Goal: Information Seeking & Learning: Learn about a topic

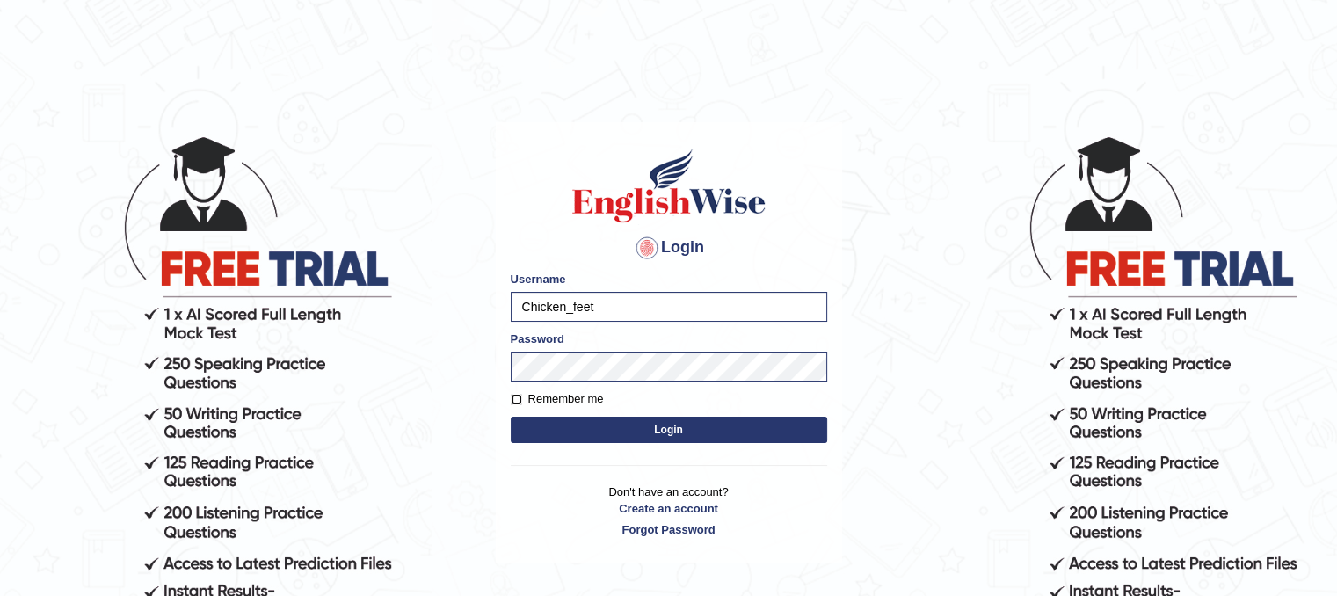
click at [513, 400] on input "Remember me" at bounding box center [516, 399] width 11 height 11
checkbox input "true"
click at [552, 434] on button "Login" at bounding box center [669, 430] width 316 height 26
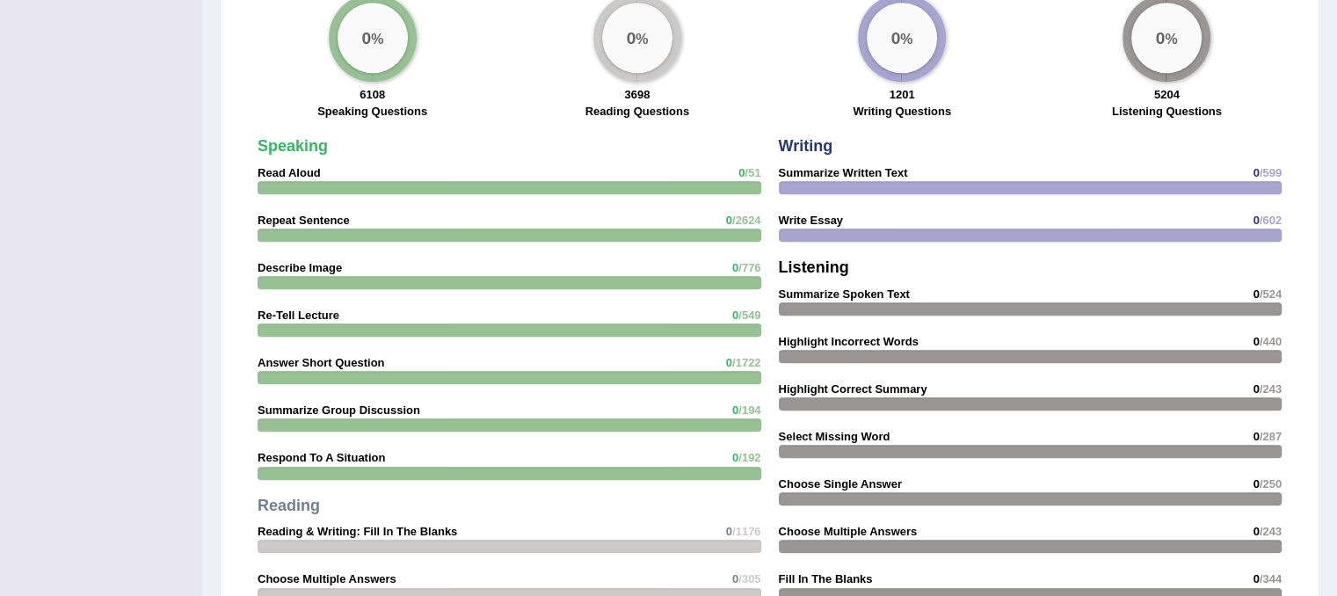
scroll to position [1429, 0]
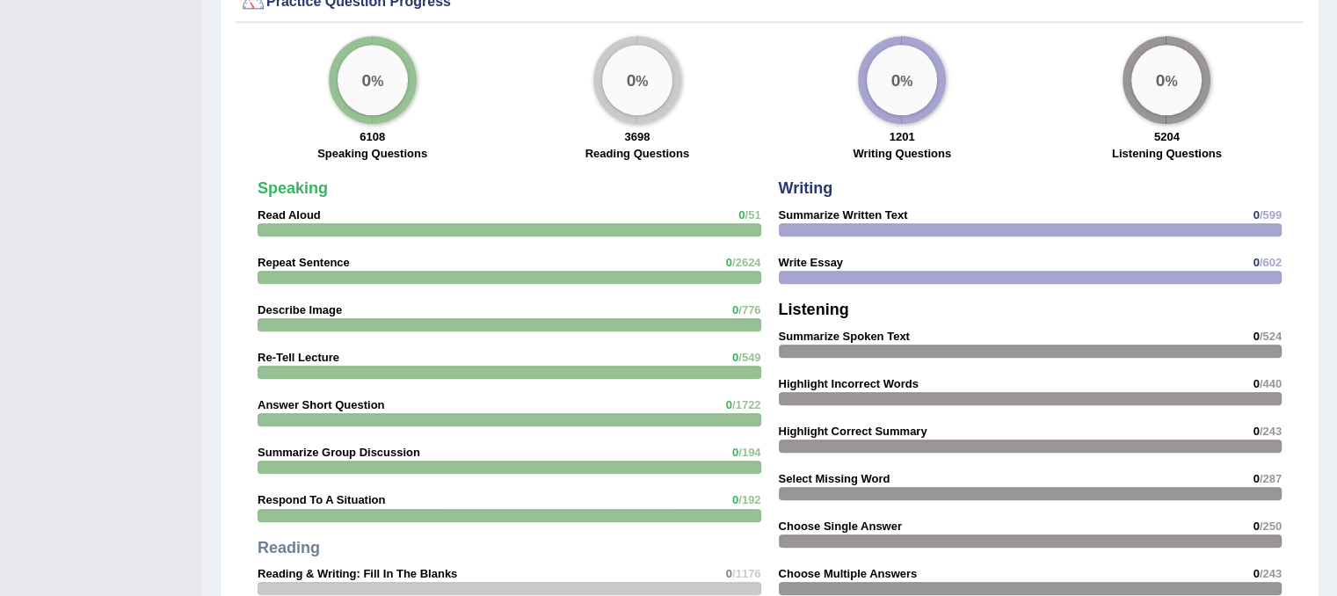
click at [313, 184] on strong "Speaking" at bounding box center [293, 188] width 70 height 18
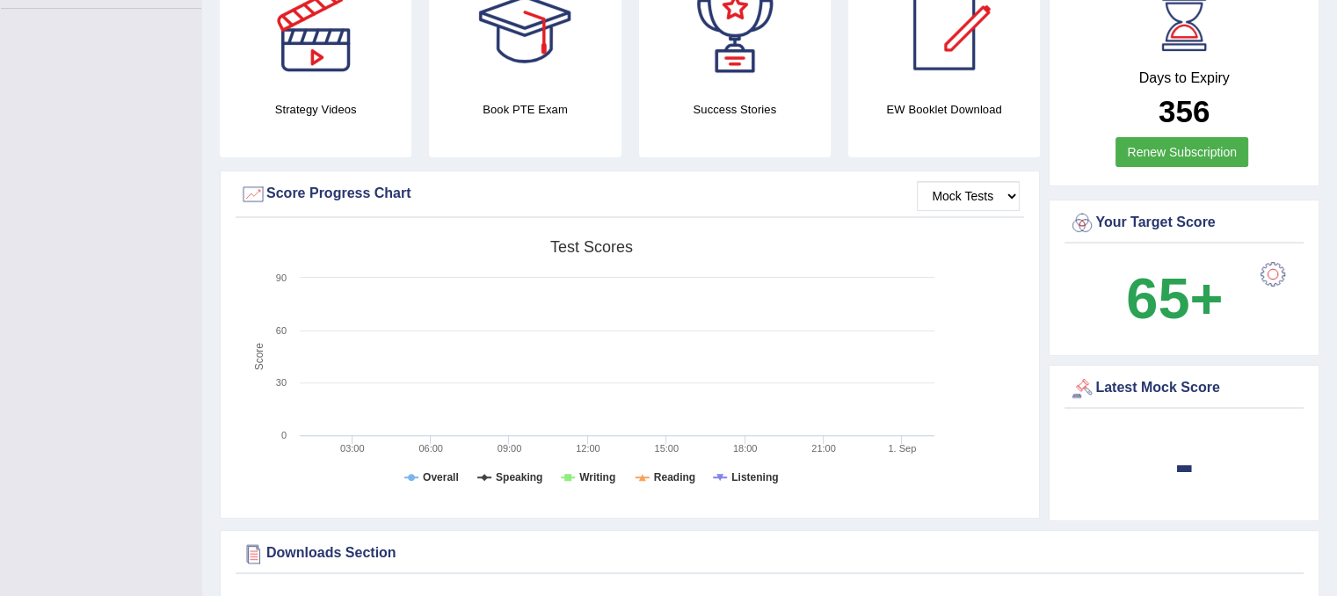
scroll to position [454, 0]
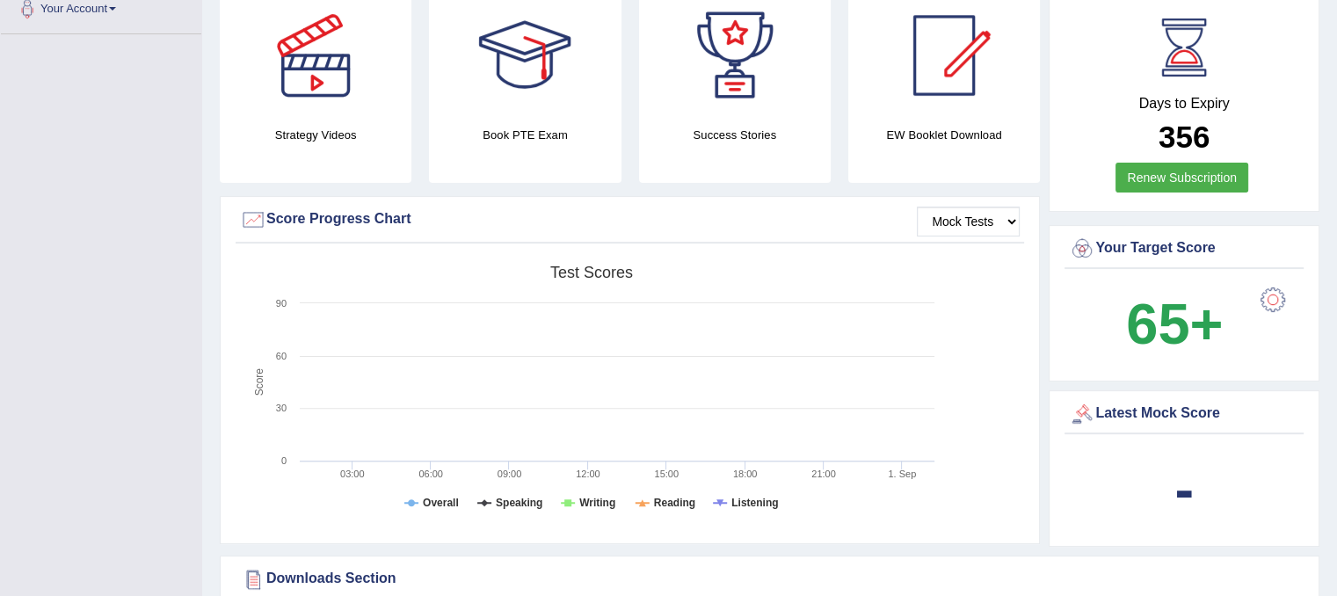
click at [534, 127] on h4 "Book PTE Exam" at bounding box center [525, 135] width 192 height 18
click at [725, 55] on div at bounding box center [734, 55] width 123 height 123
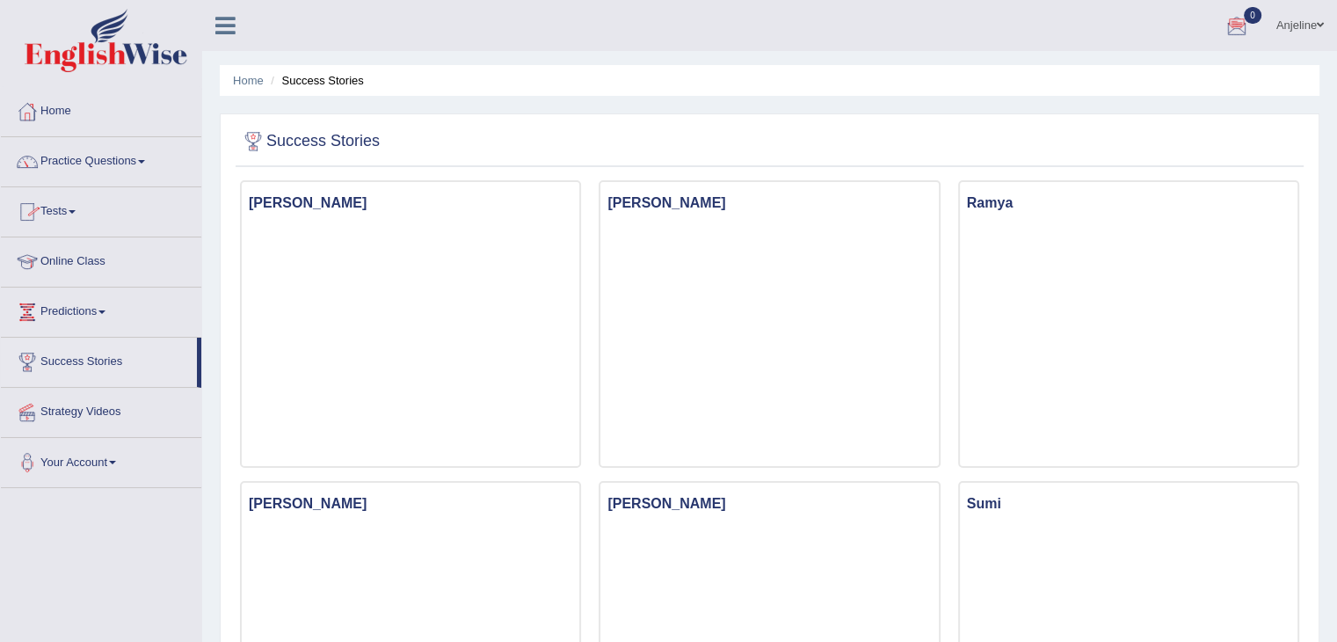
click at [103, 274] on link "Online Class" at bounding box center [101, 259] width 200 height 44
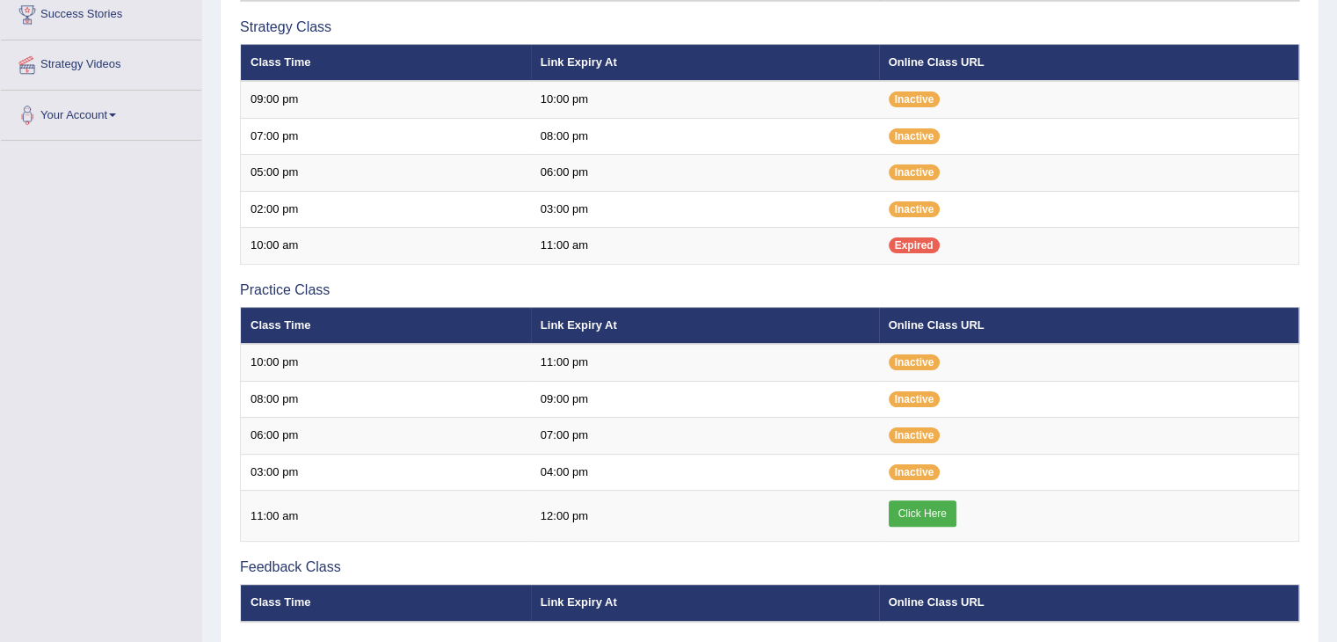
scroll to position [350, 0]
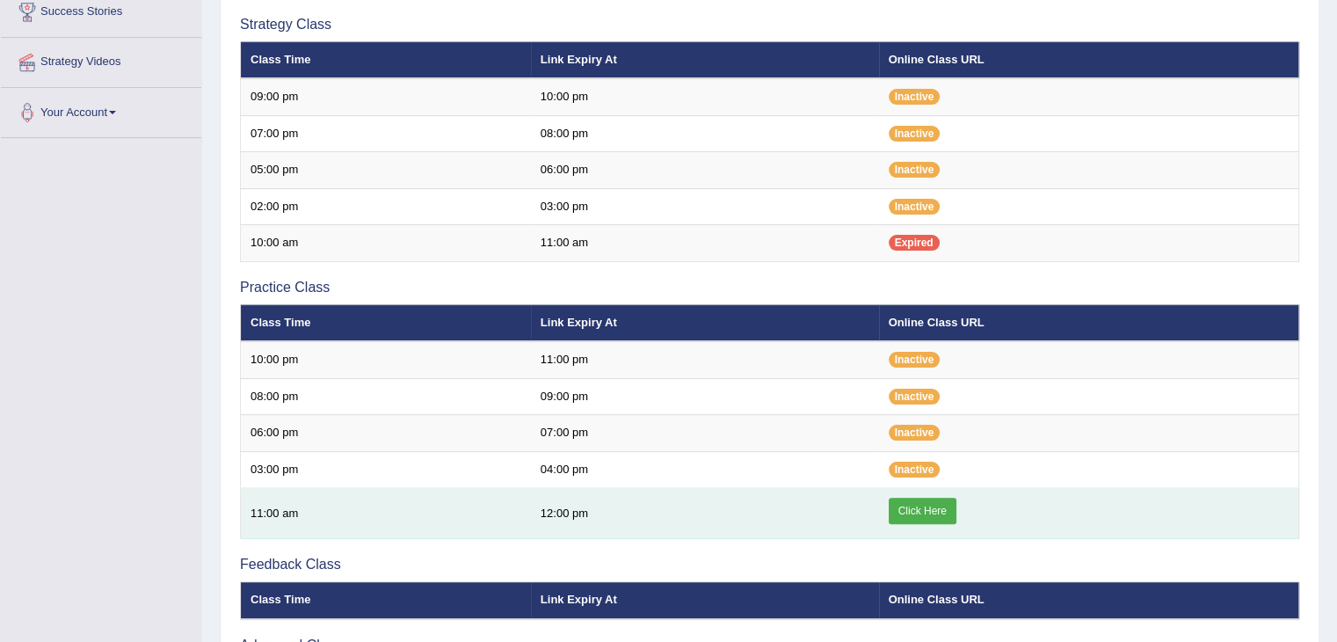
click at [932, 505] on link "Click Here" at bounding box center [923, 511] width 68 height 26
